Goal: Information Seeking & Learning: Compare options

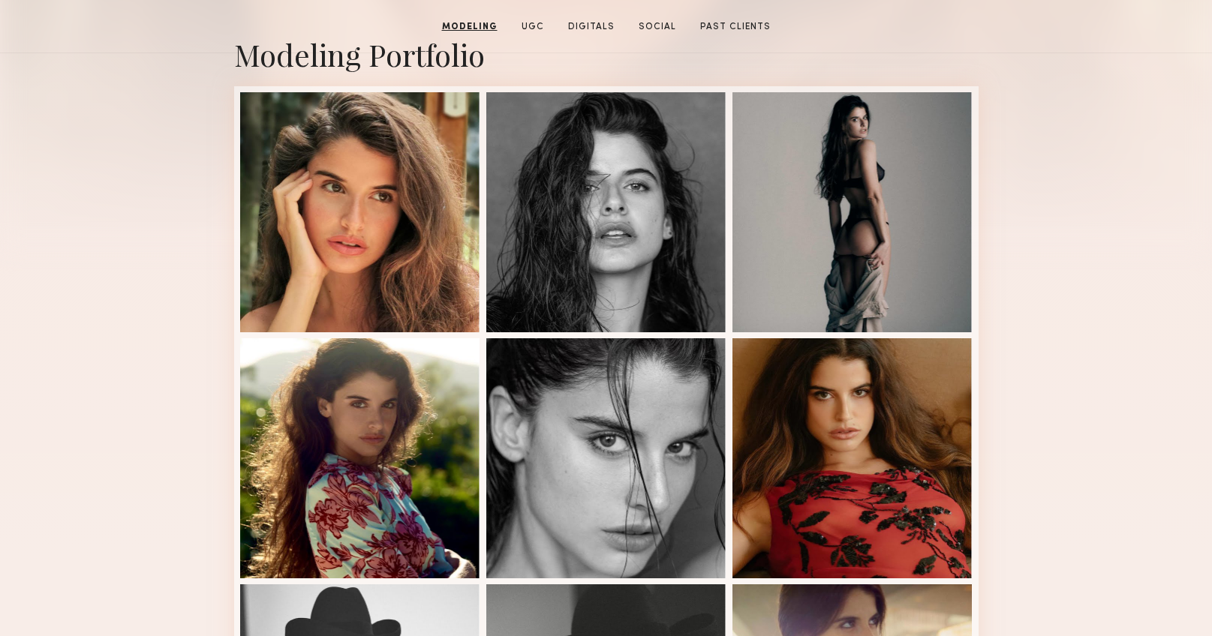
scroll to position [624, 0]
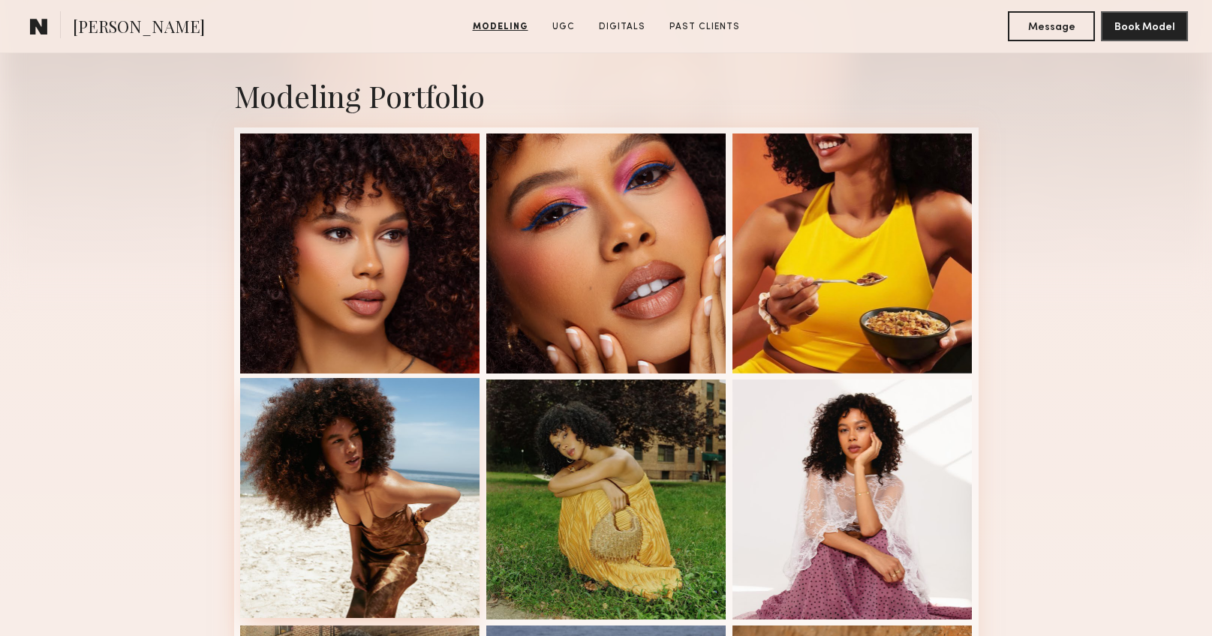
scroll to position [935, 0]
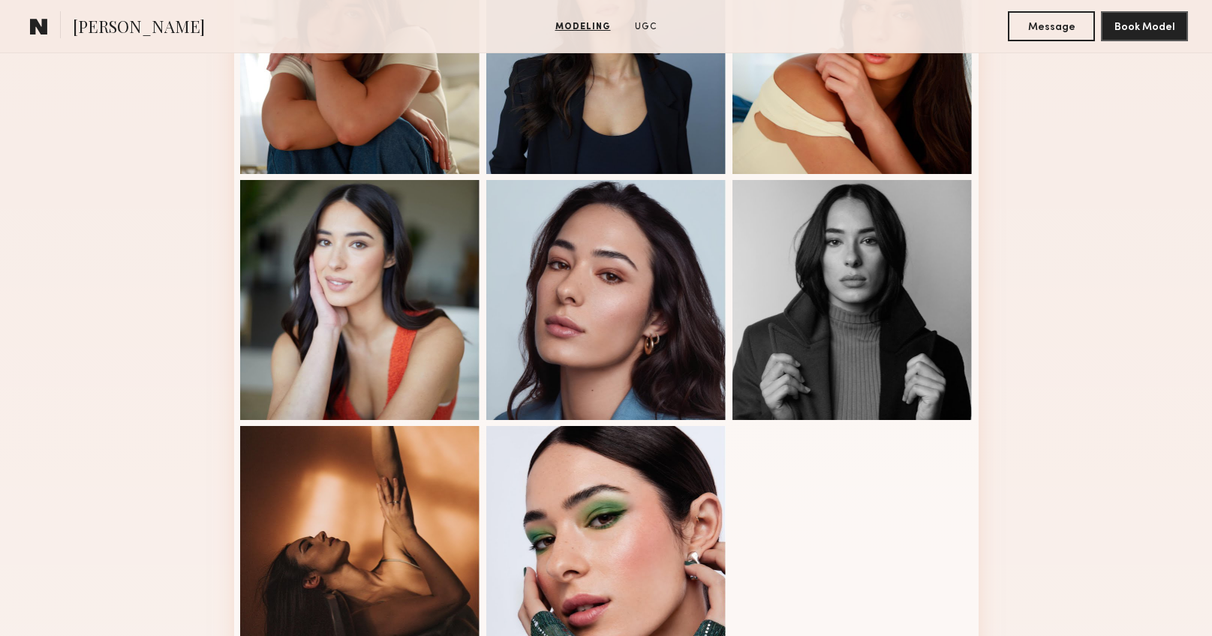
scroll to position [822, 0]
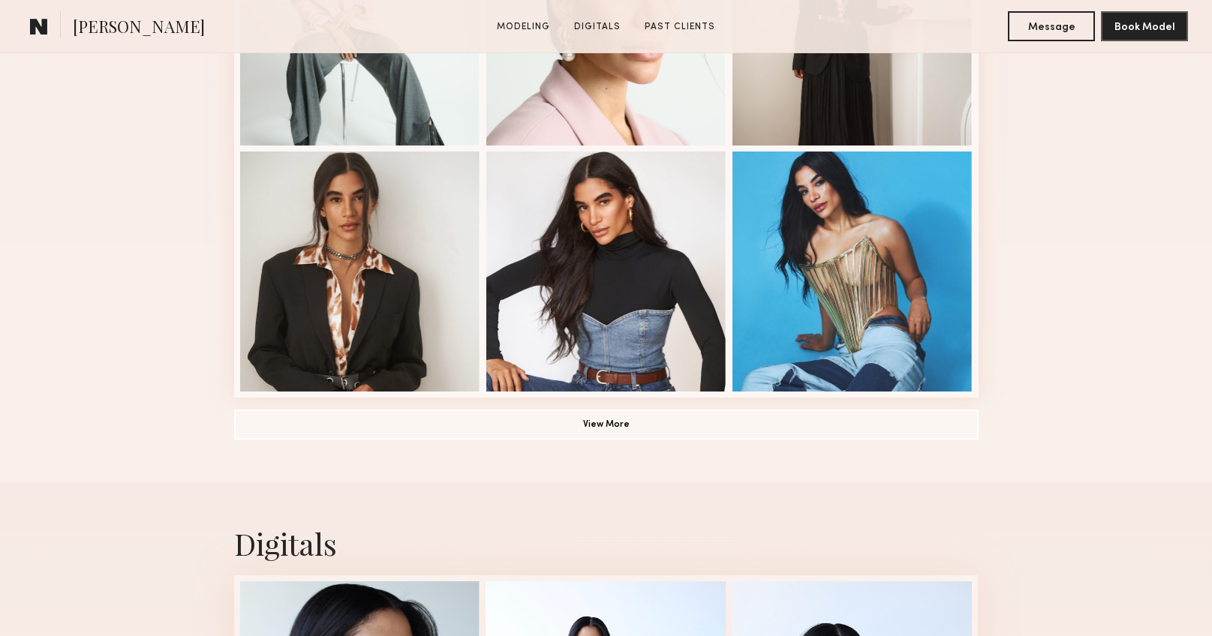
scroll to position [1342, 0]
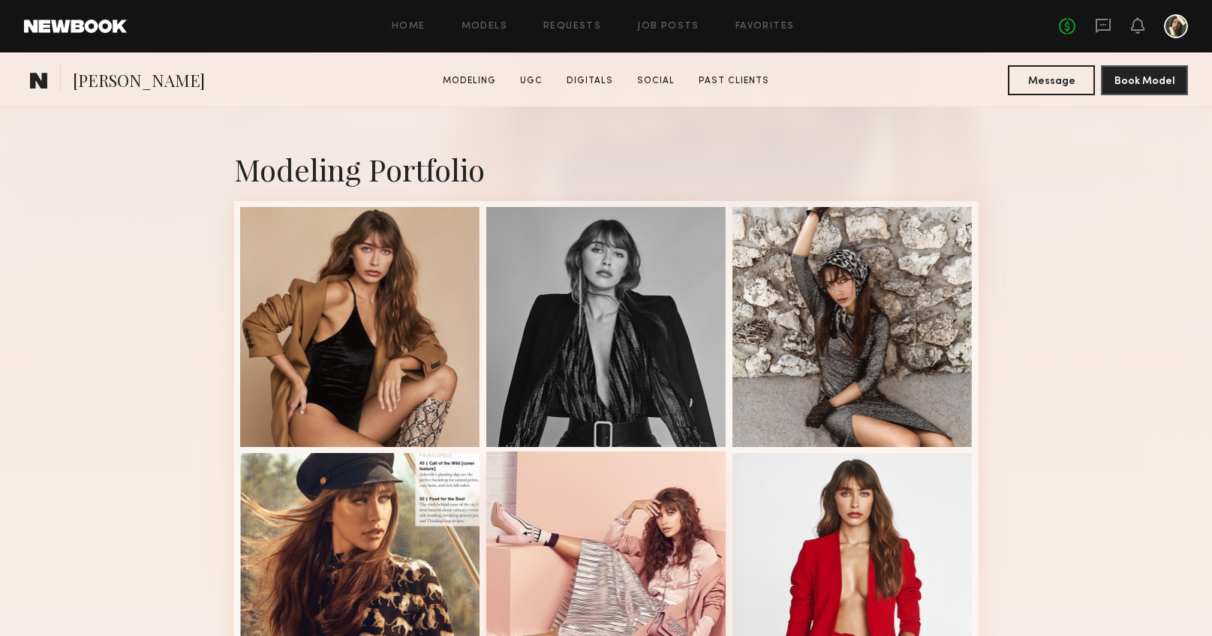
scroll to position [552, 0]
